Goal: Task Accomplishment & Management: Manage account settings

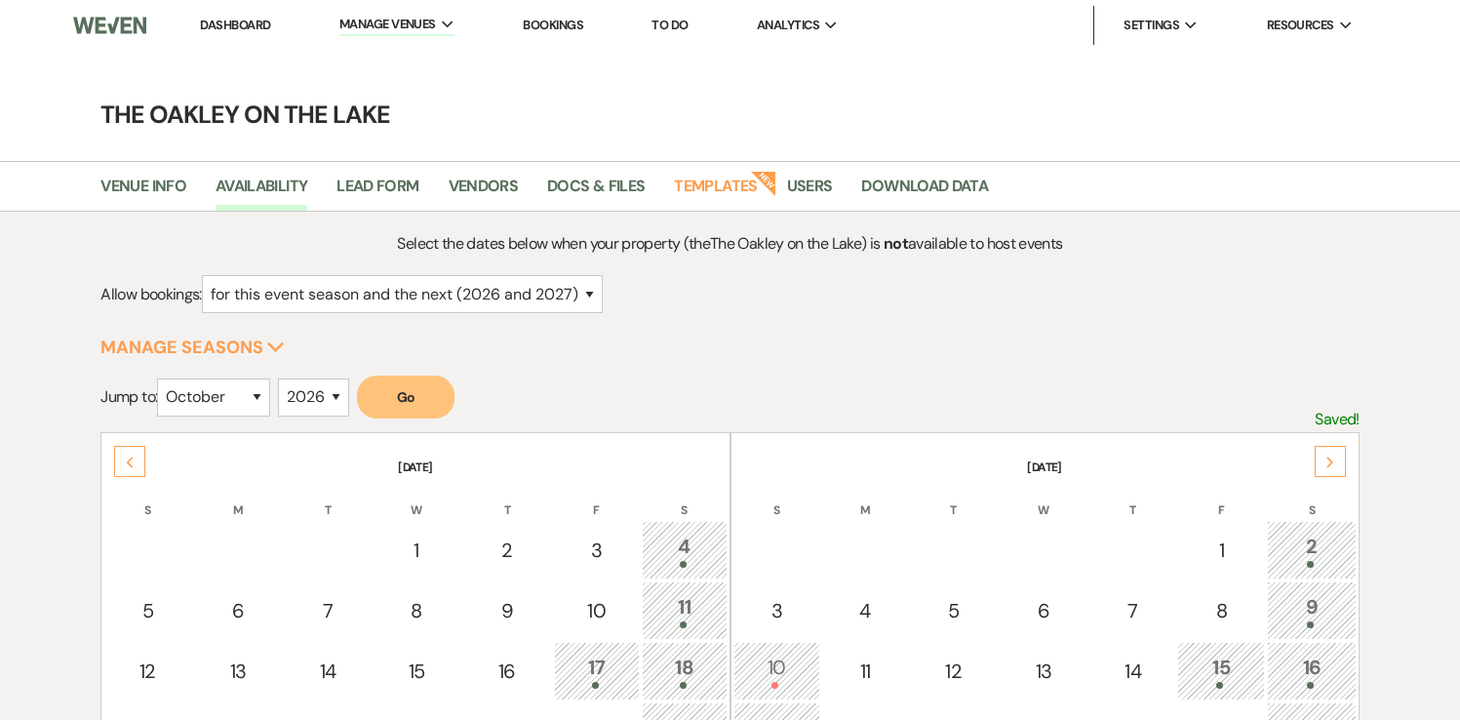
select select "2"
select select "10"
select select "2026"
click at [403, 62] on li "The Oakley on the Lake" at bounding box center [438, 66] width 176 height 20
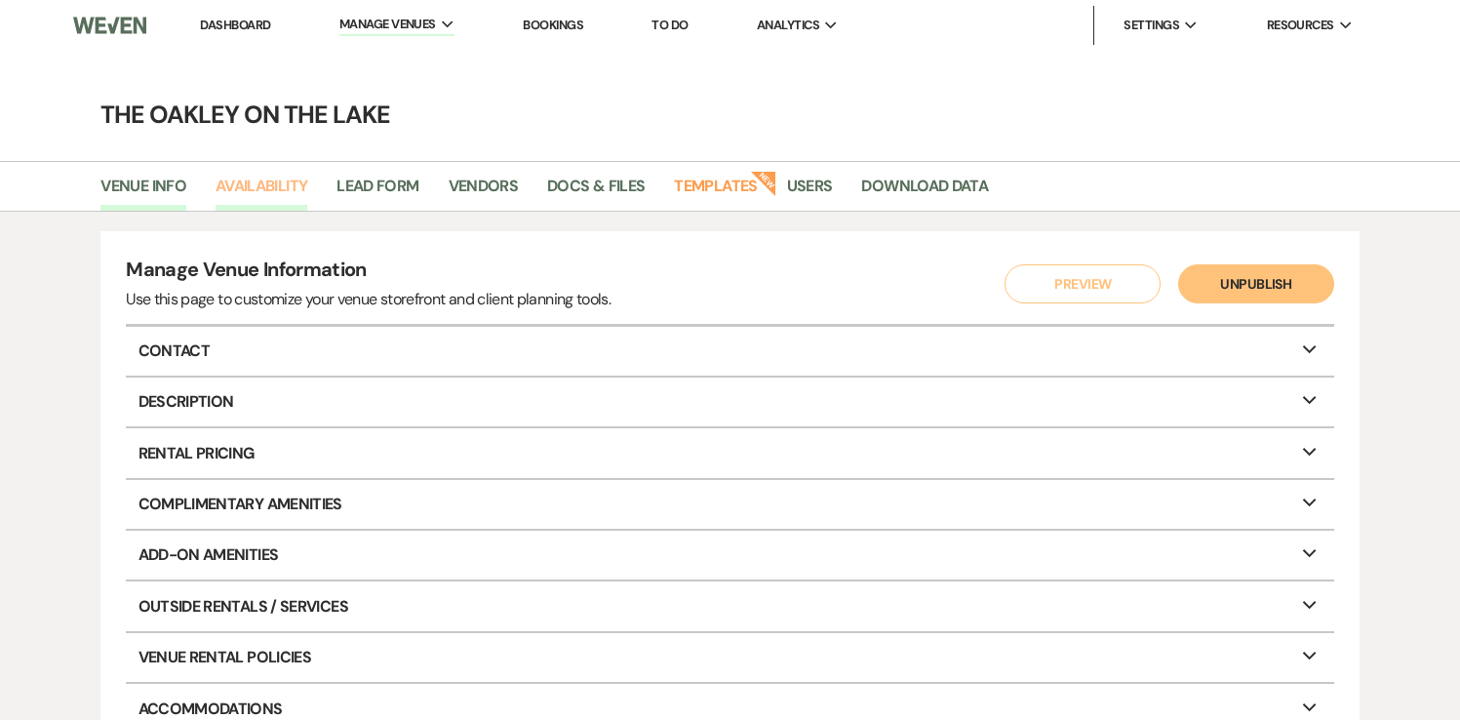
click at [268, 189] on link "Availability" at bounding box center [262, 192] width 92 height 37
select select "2"
select select "2026"
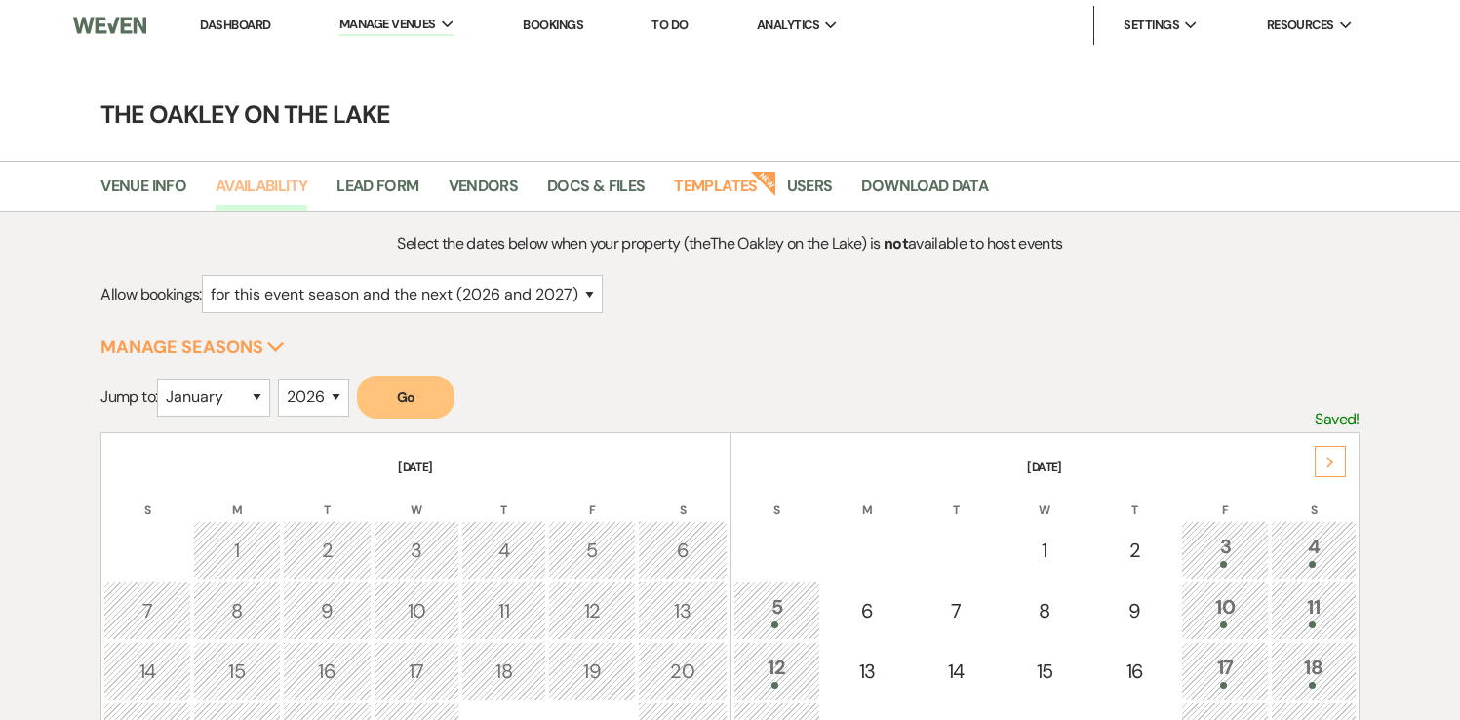
click at [244, 185] on link "Availability" at bounding box center [262, 192] width 92 height 37
click at [569, 22] on link "Bookings" at bounding box center [553, 25] width 60 height 17
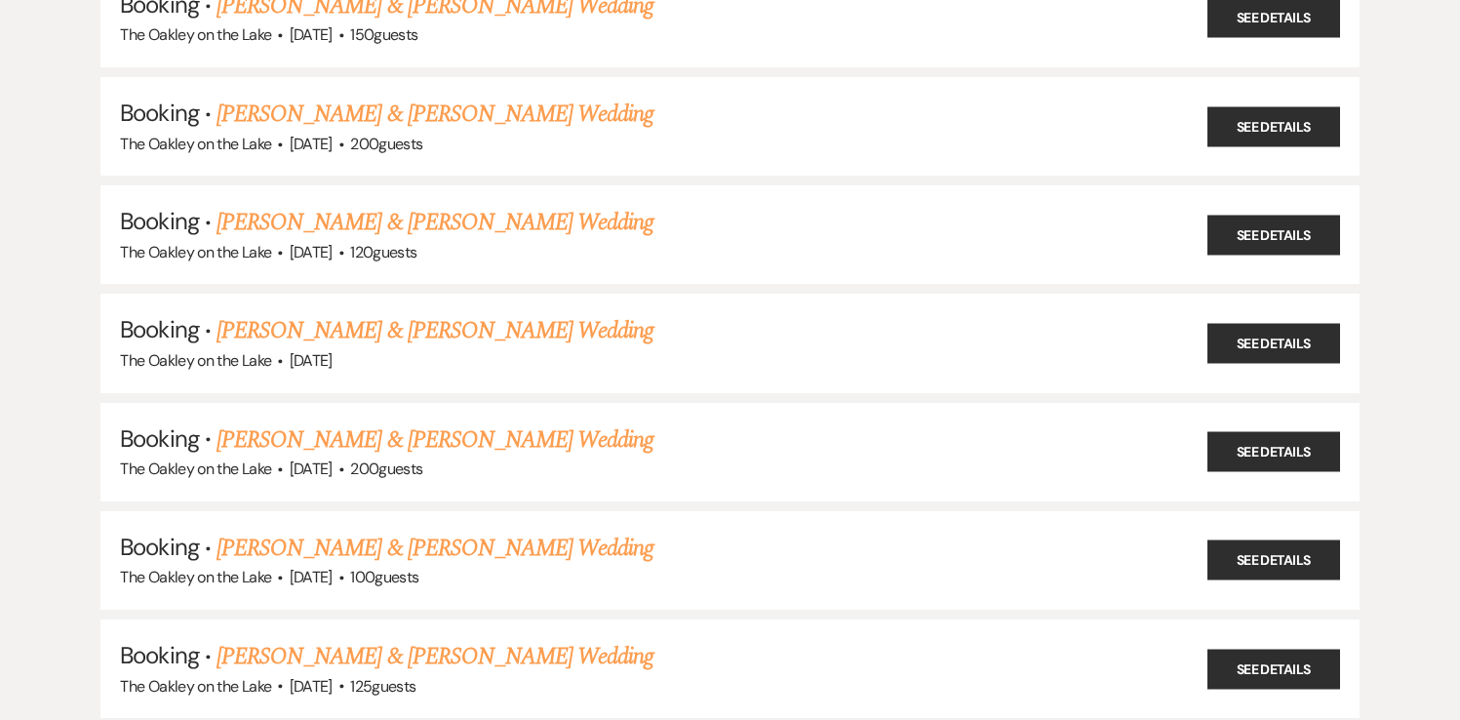
scroll to position [3839, 0]
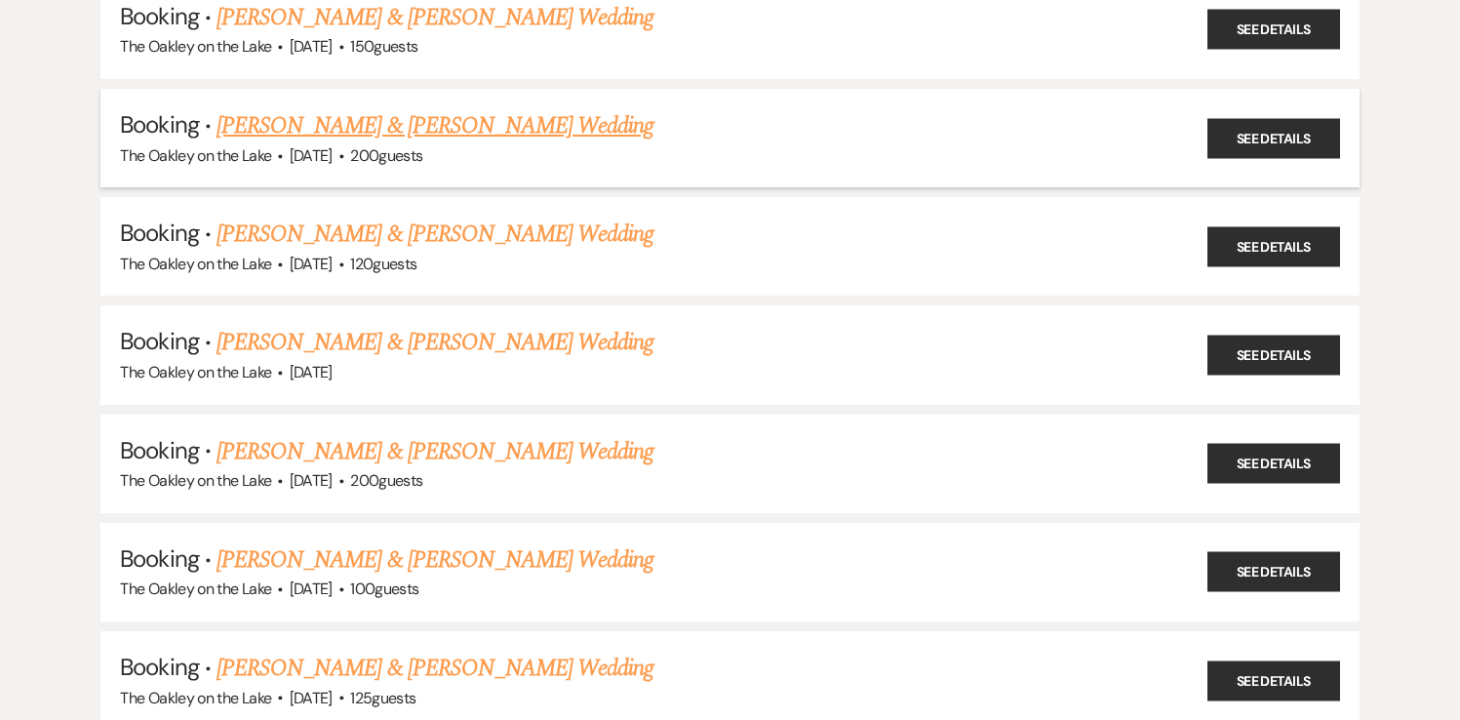
click at [538, 108] on link "[PERSON_NAME] & [PERSON_NAME] Wedding" at bounding box center [435, 125] width 437 height 35
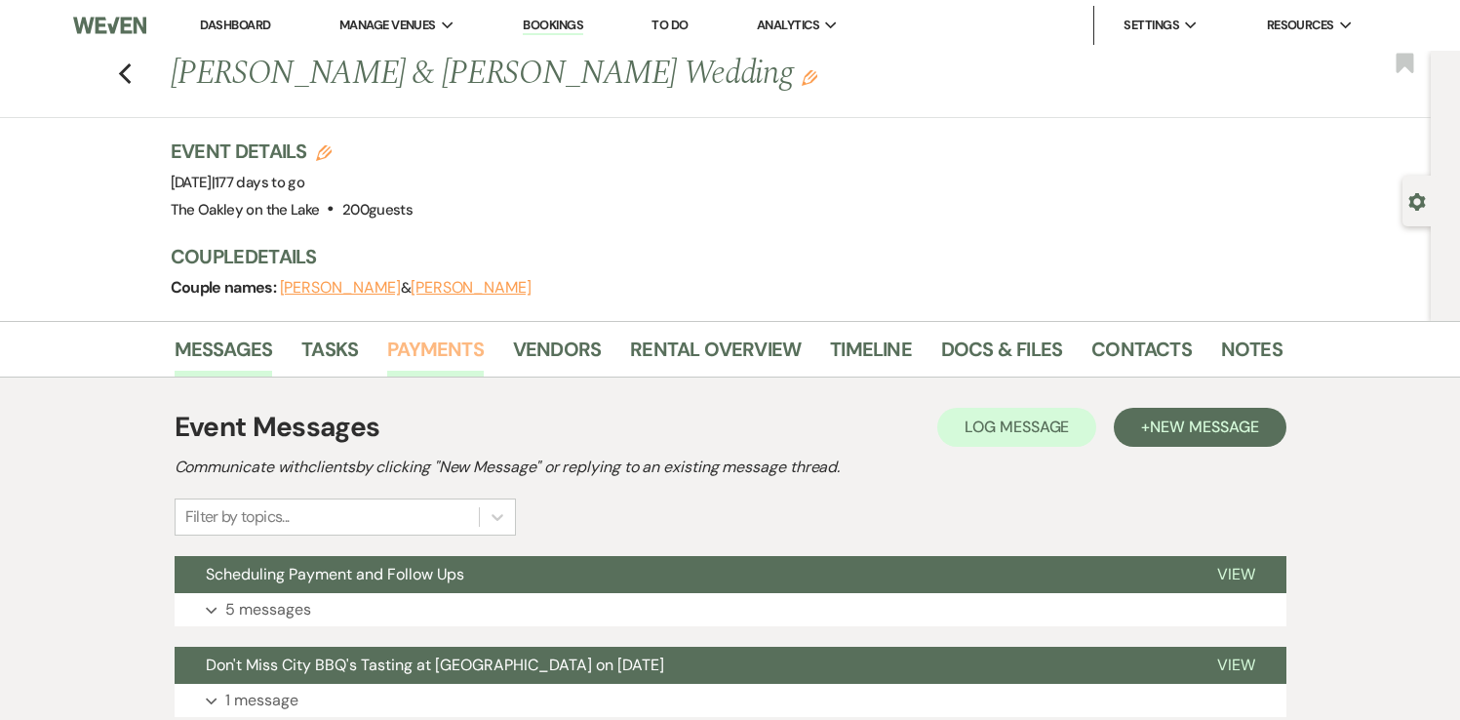
click at [422, 351] on link "Payments" at bounding box center [435, 355] width 97 height 43
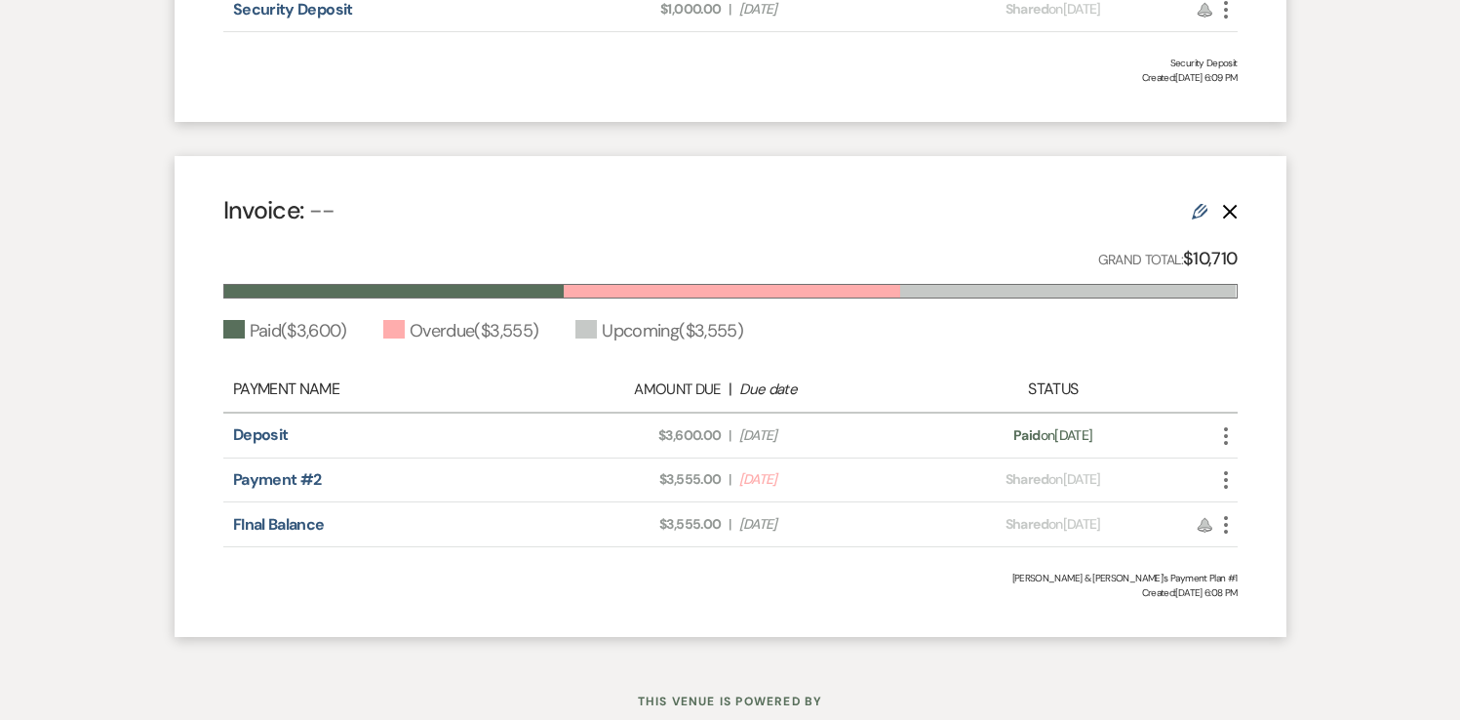
scroll to position [900, 0]
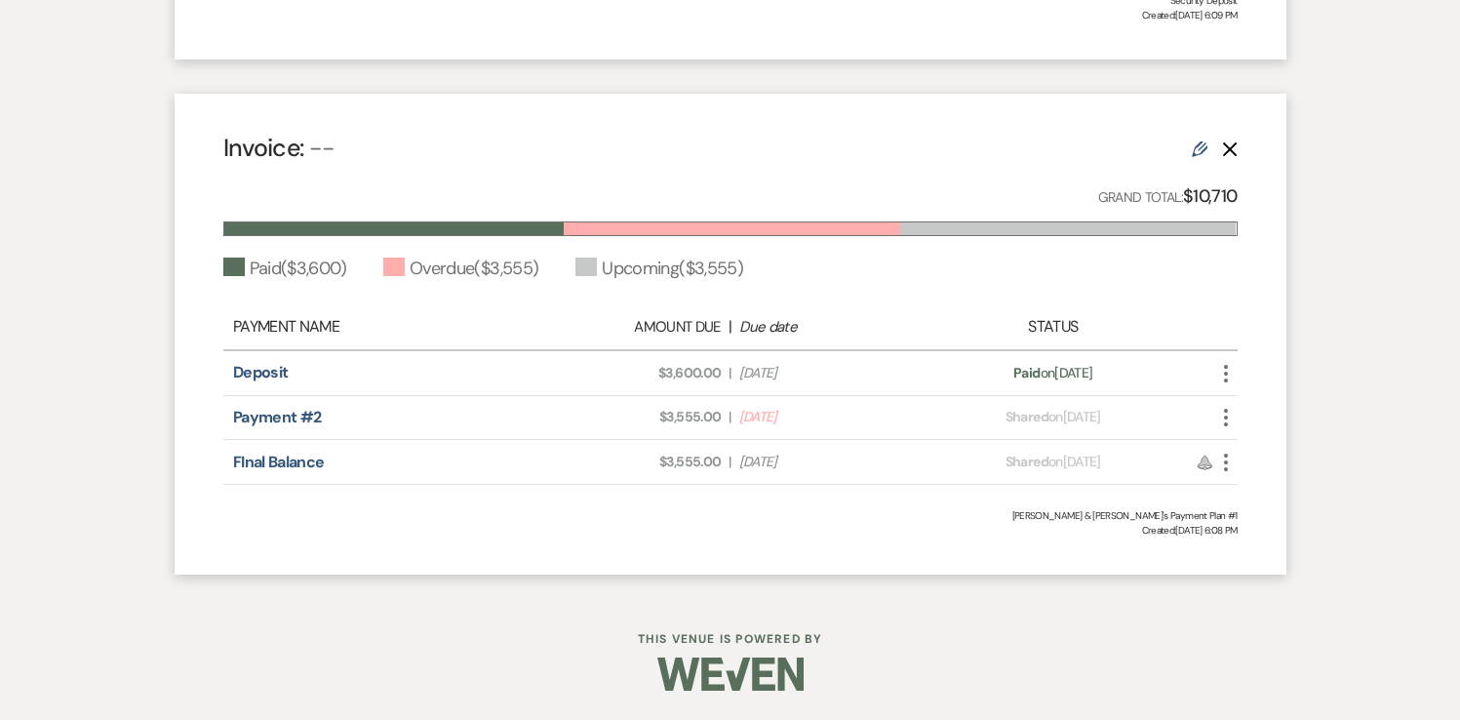
click at [1224, 418] on use "button" at bounding box center [1226, 418] width 4 height 18
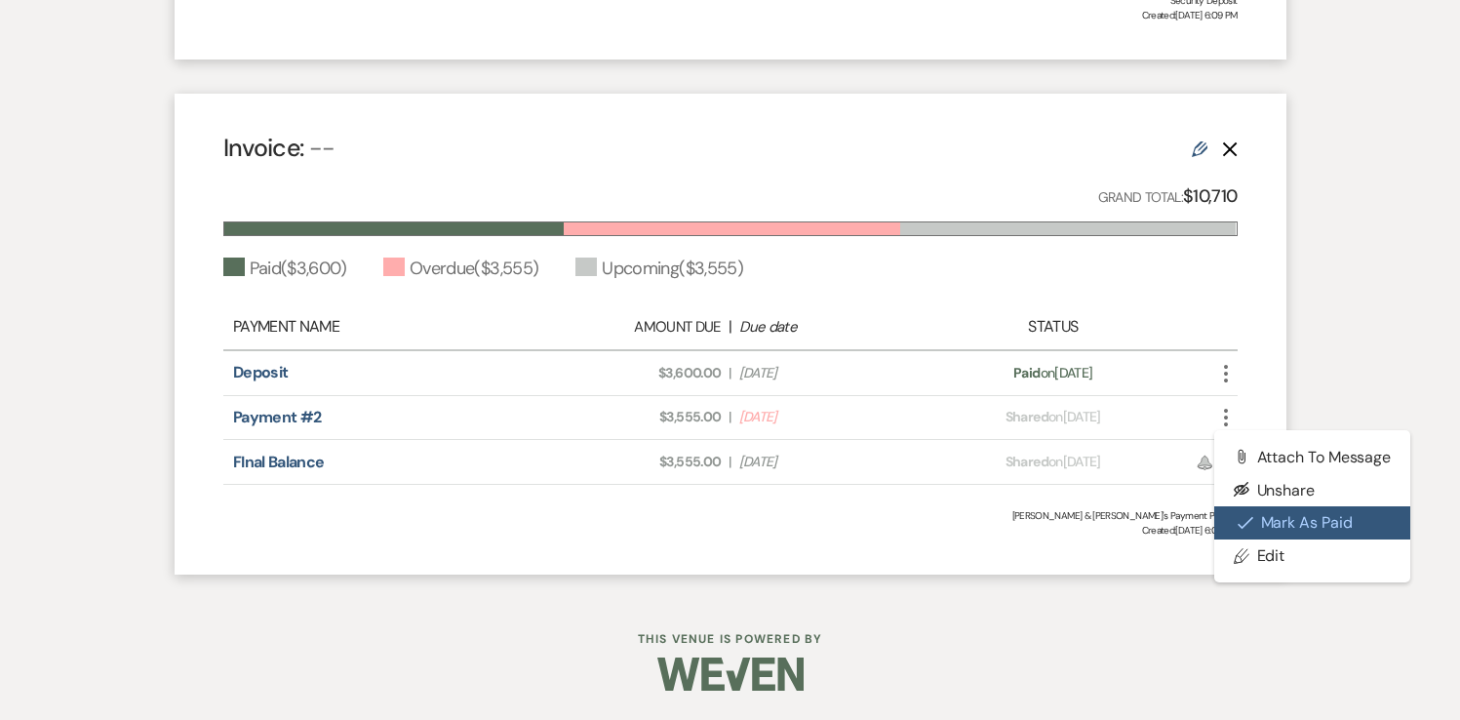
click at [1299, 514] on button "Check [PERSON_NAME] [PERSON_NAME] as Paid" at bounding box center [1312, 522] width 197 height 33
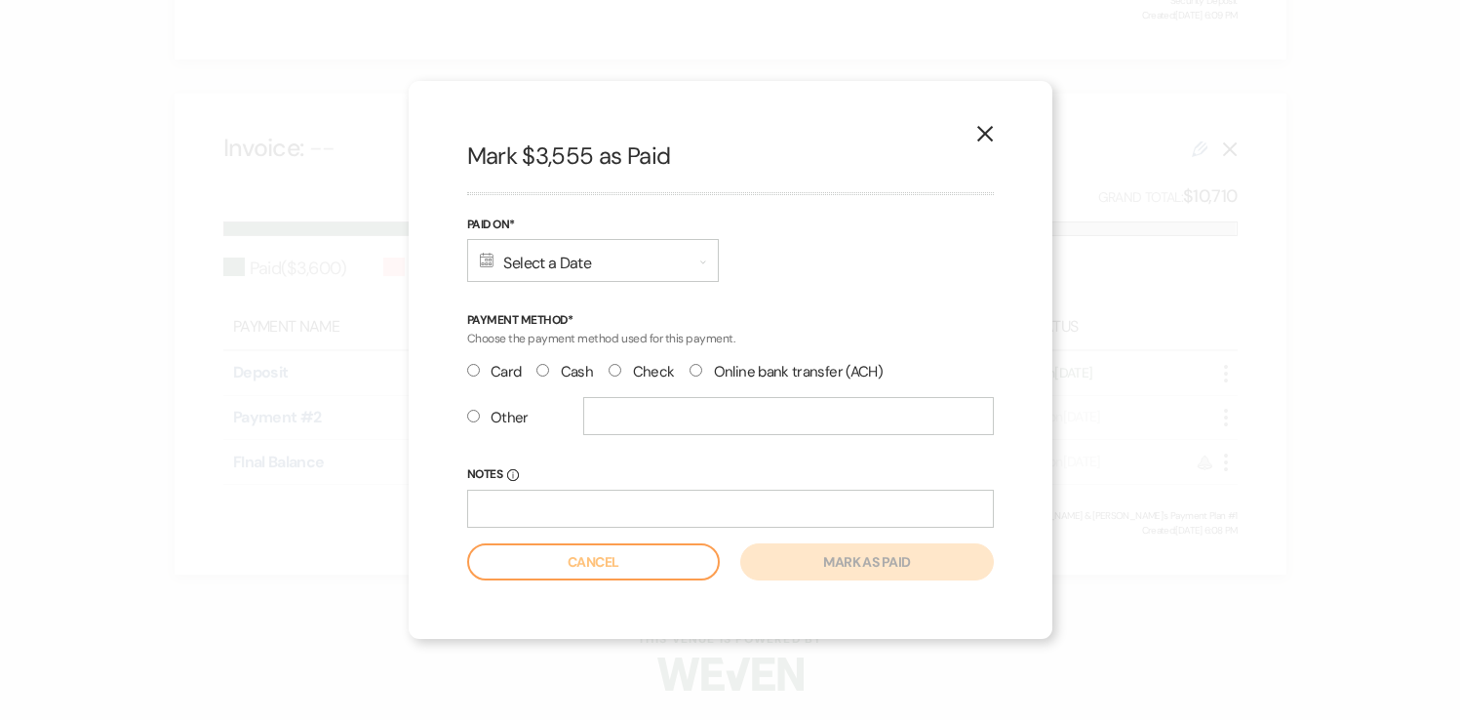
click at [507, 249] on div "Calendar Select a Date Expand" at bounding box center [593, 260] width 252 height 43
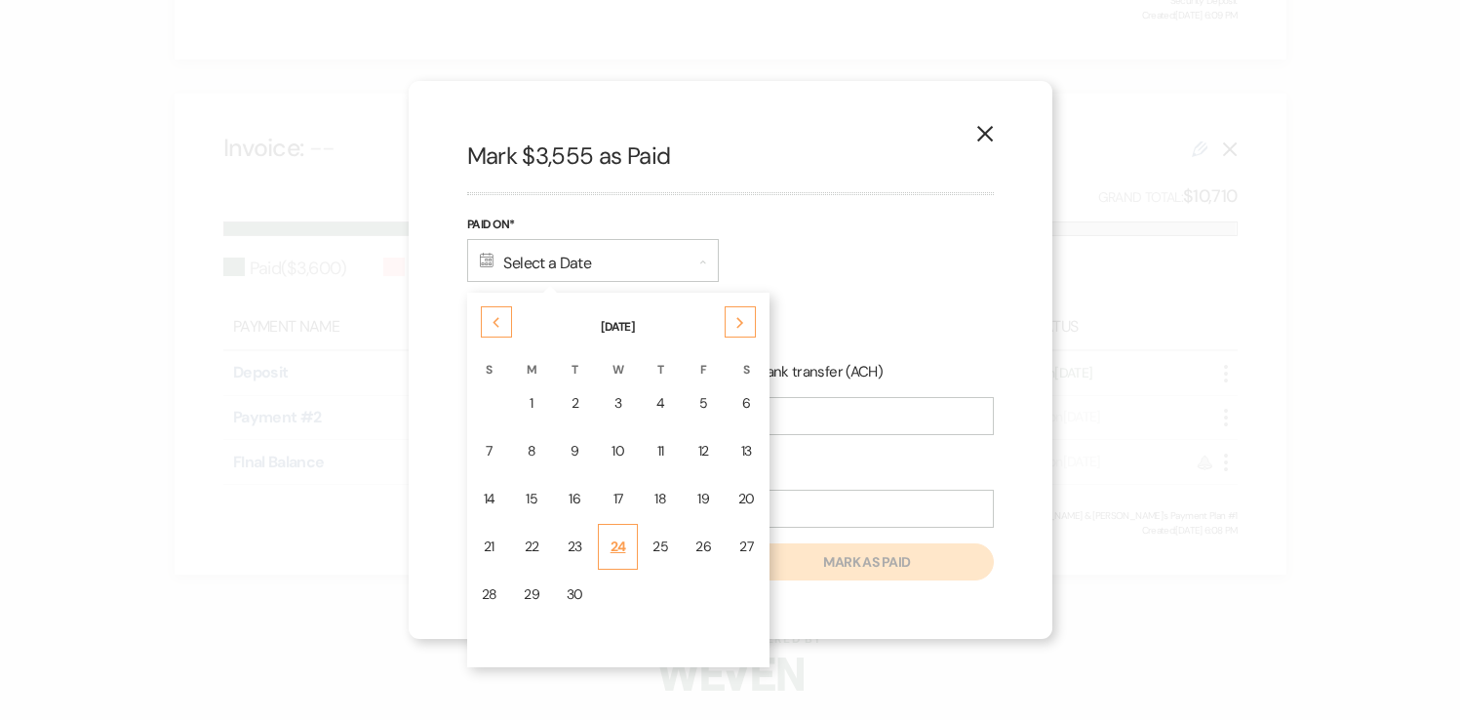
click at [613, 545] on div "24" at bounding box center [619, 546] width 16 height 20
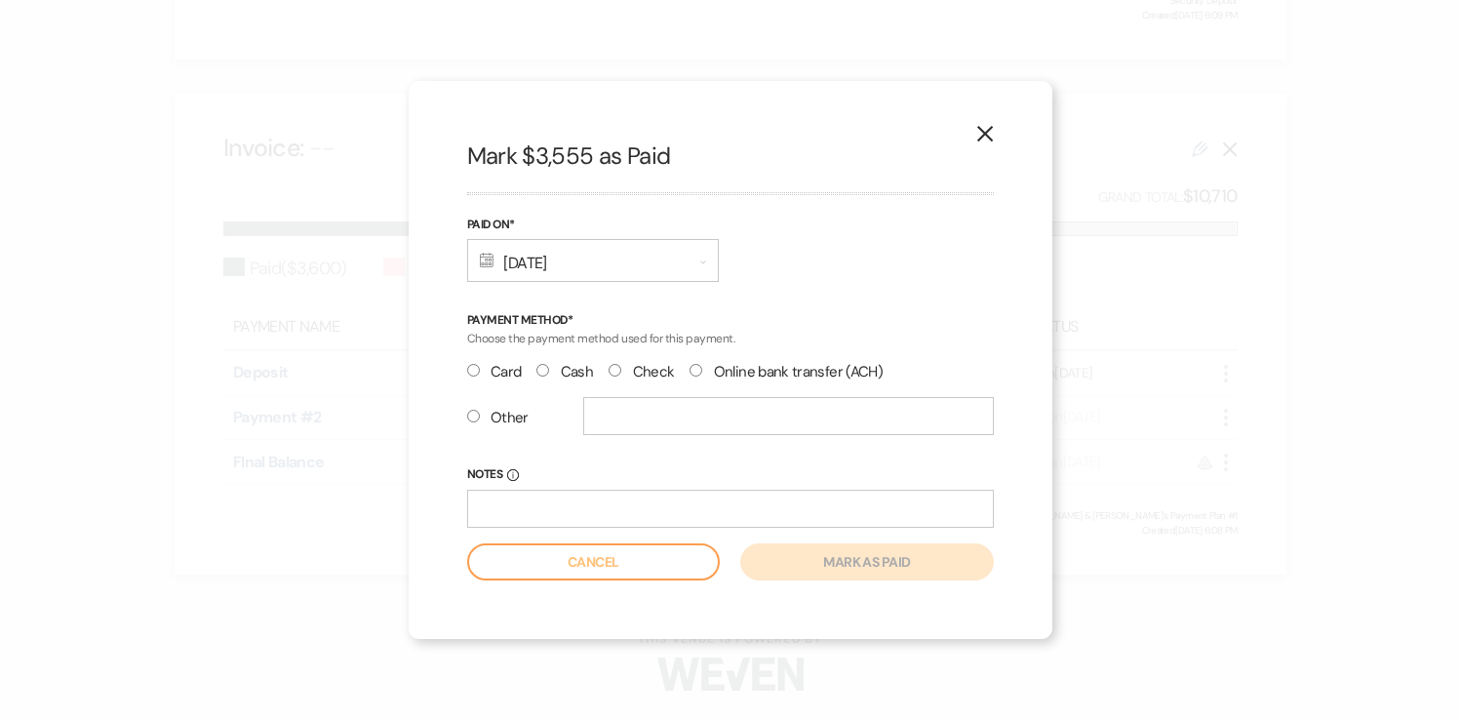
click at [546, 369] on input "Cash" at bounding box center [542, 370] width 13 height 13
radio input "true"
click at [897, 568] on button "Mark as paid" at bounding box center [866, 561] width 253 height 37
